Goal: Task Accomplishment & Management: Manage account settings

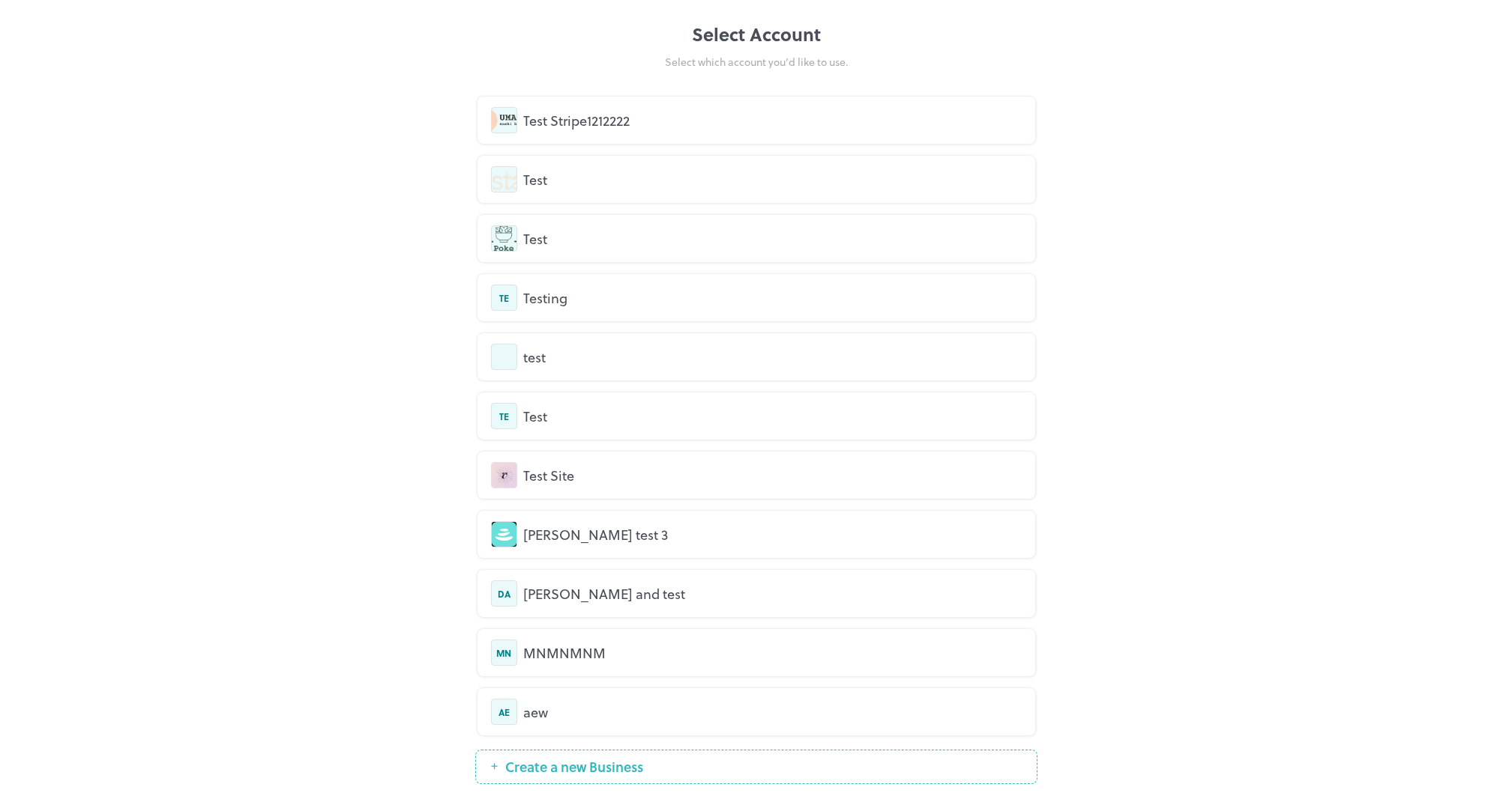
click at [829, 138] on div "Test Stripe1212222" at bounding box center [756, 120] width 558 height 47
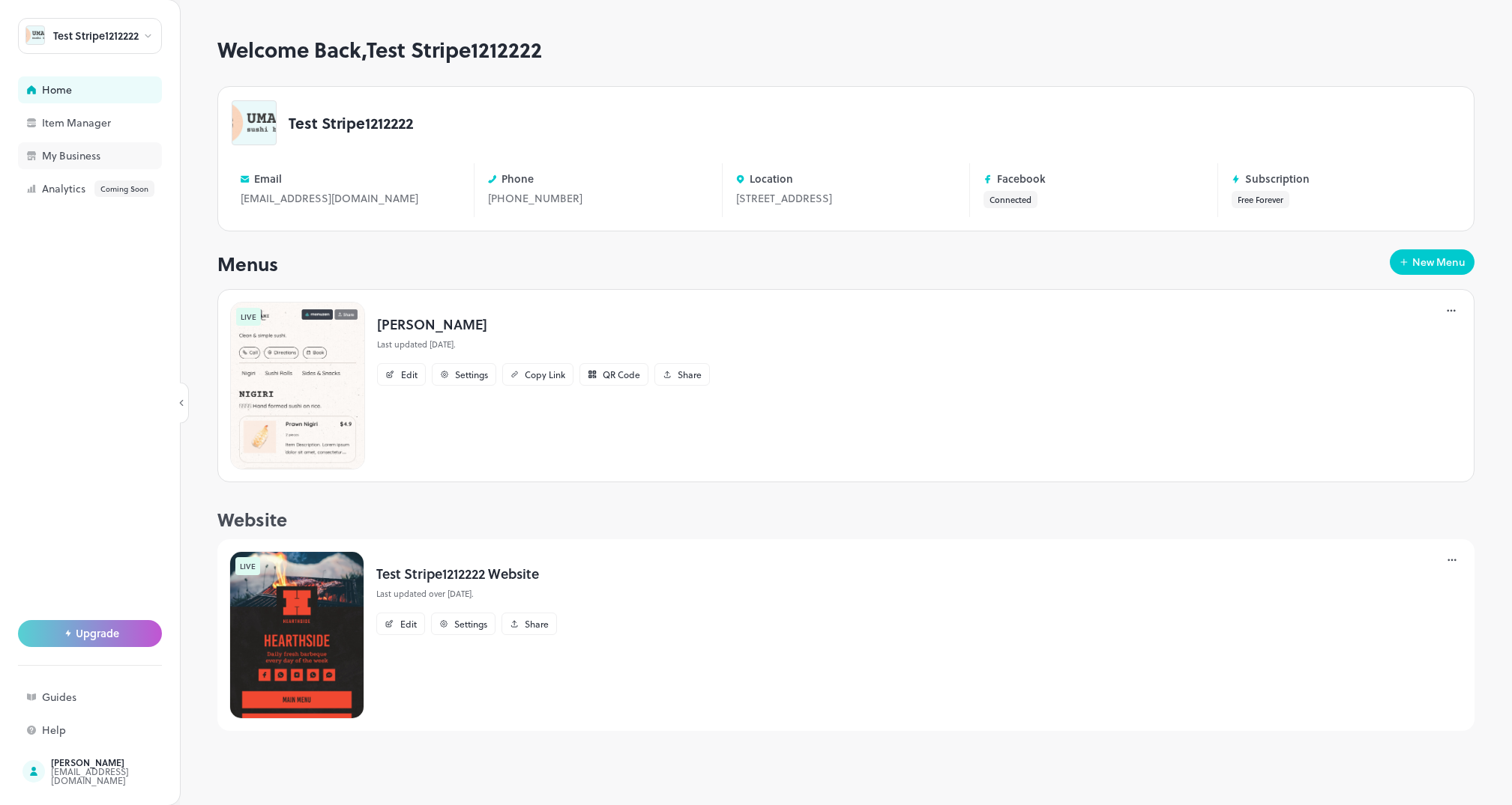
click at [64, 158] on div "My Business" at bounding box center [116, 156] width 150 height 11
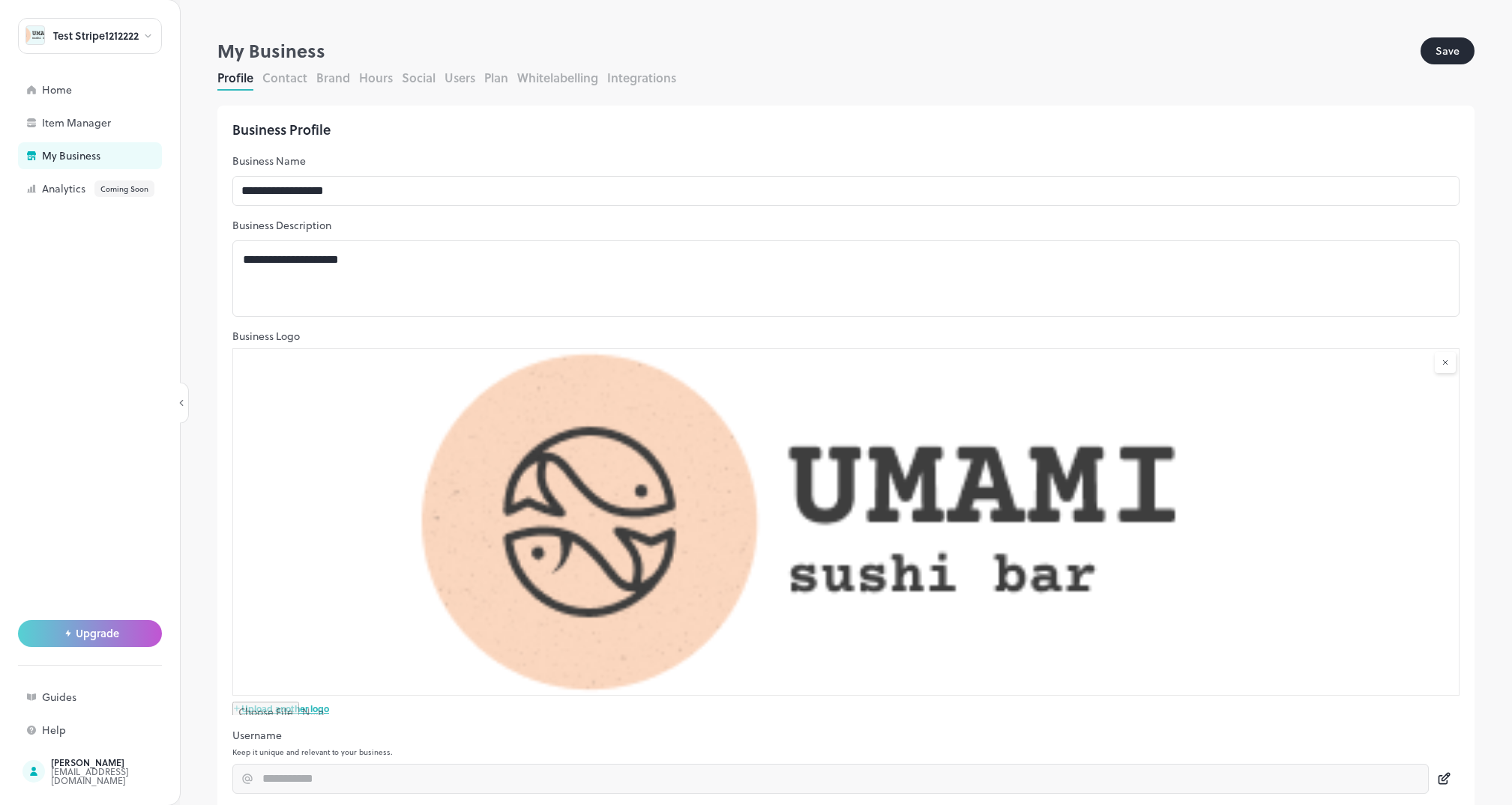
click at [460, 79] on button "Users" at bounding box center [460, 77] width 31 height 18
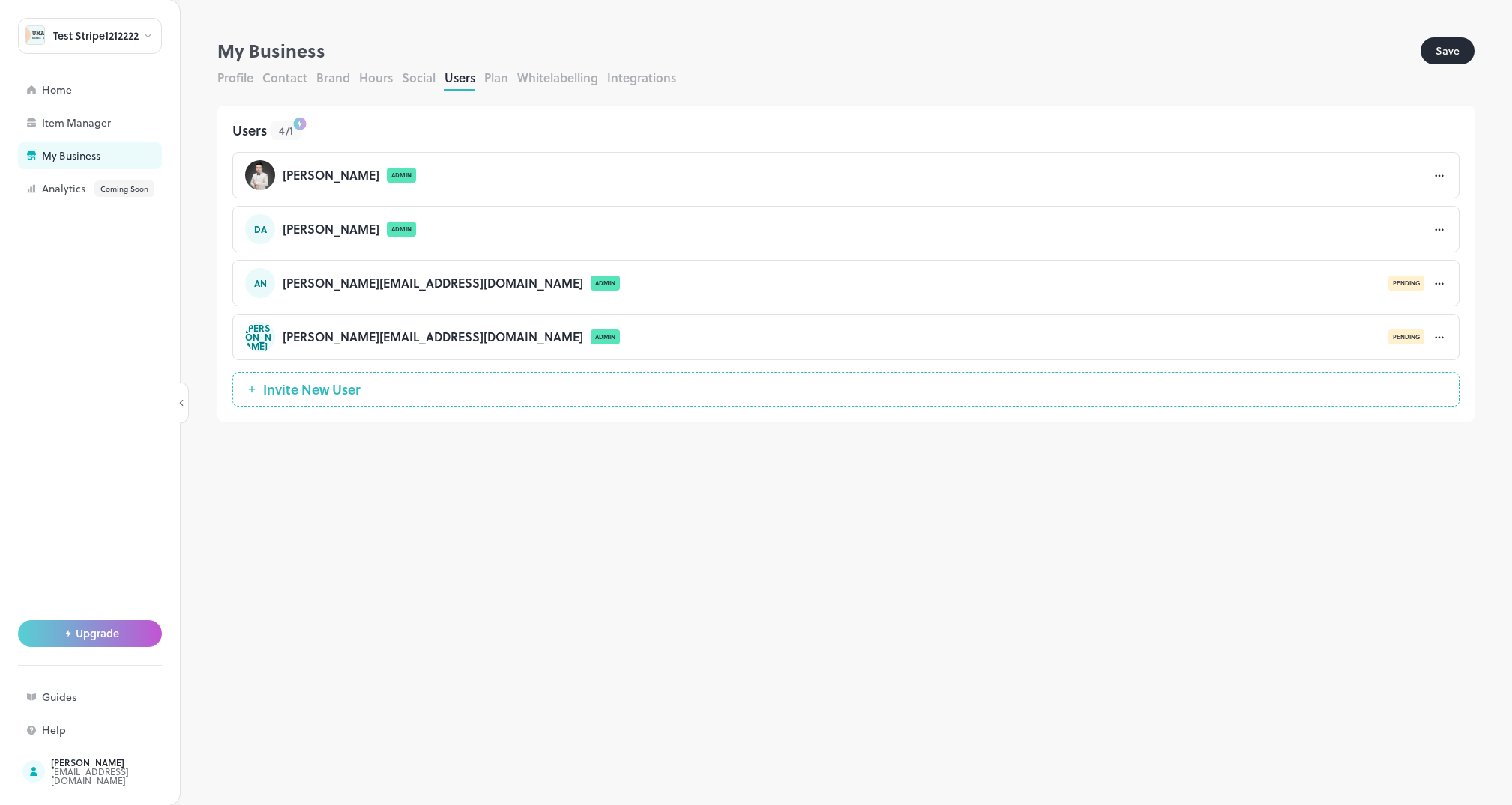
click at [1436, 175] on icon at bounding box center [1436, 176] width 3 height 3
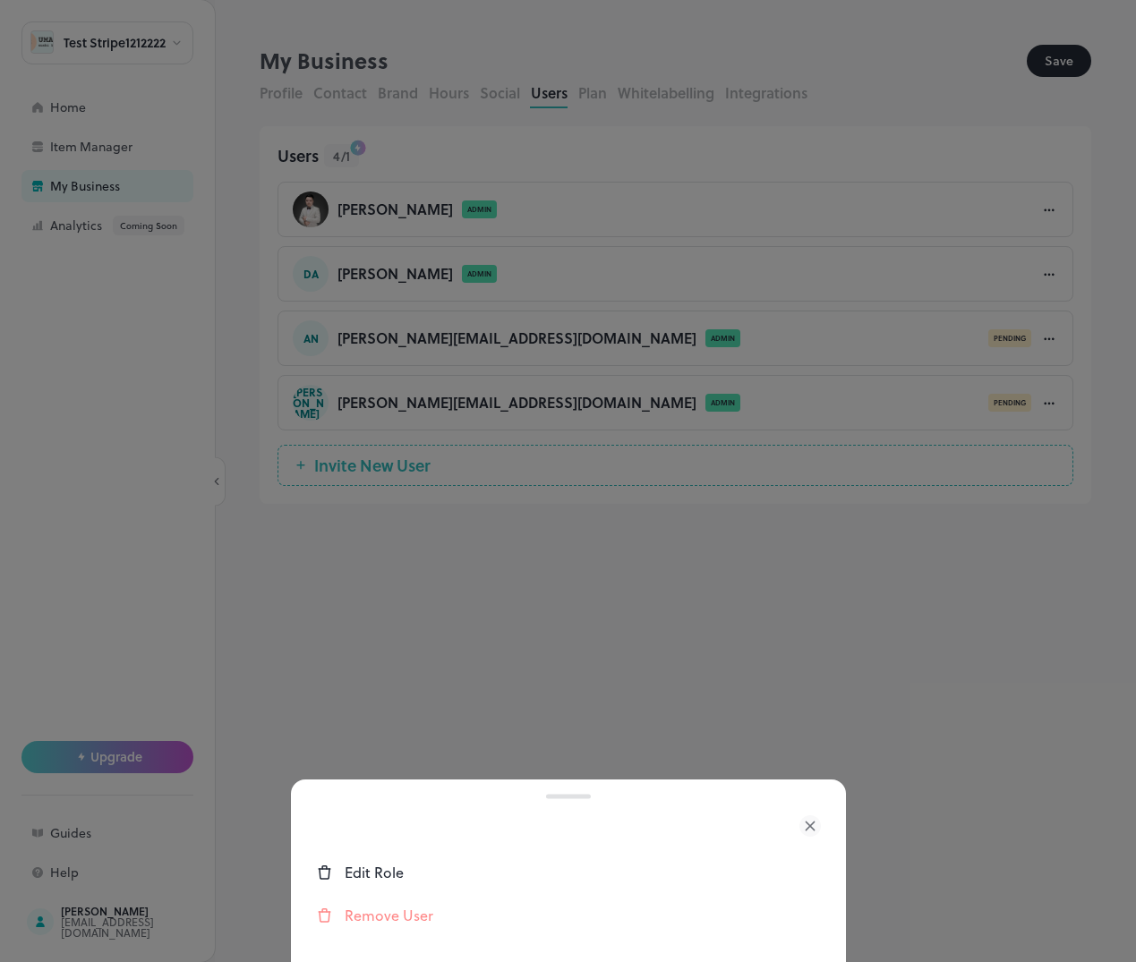
click at [539, 807] on div at bounding box center [568, 808] width 555 height 56
click at [379, 910] on div "Remove User" at bounding box center [583, 915] width 476 height 21
